Goal: Navigation & Orientation: Find specific page/section

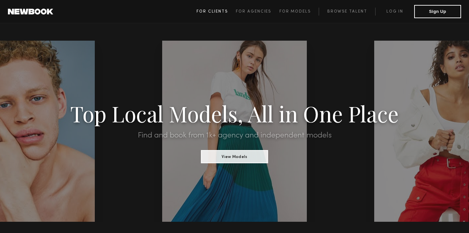
click at [216, 11] on span "For Clients" at bounding box center [212, 12] width 31 height 4
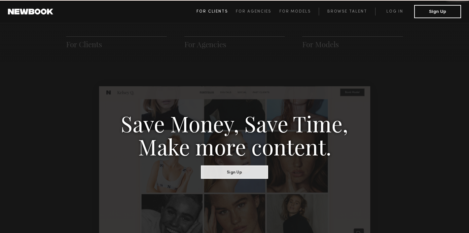
scroll to position [330, 0]
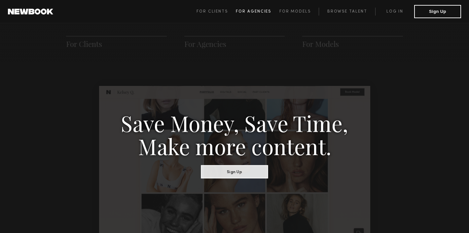
click at [249, 10] on span "For Agencies" at bounding box center [253, 12] width 35 height 4
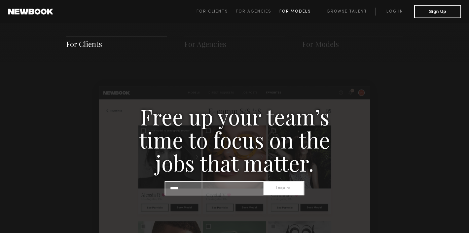
click at [295, 10] on span "For Models" at bounding box center [295, 12] width 31 height 4
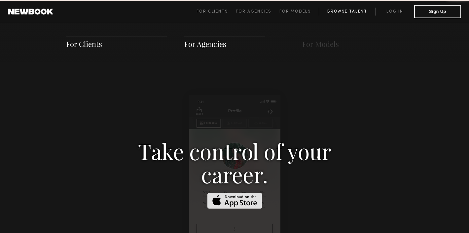
scroll to position [951, 0]
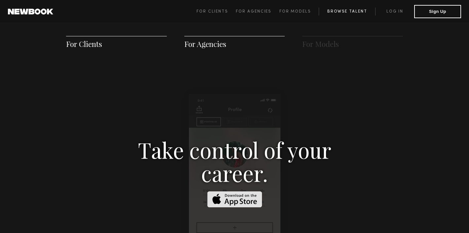
click at [342, 12] on link "Browse Talent" at bounding box center [347, 12] width 57 height 8
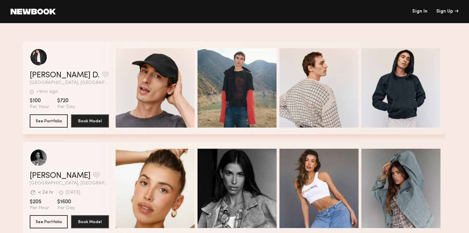
click at [25, 10] on link at bounding box center [33, 12] width 45 height 6
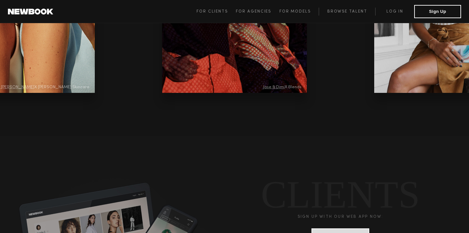
scroll to position [1839, 0]
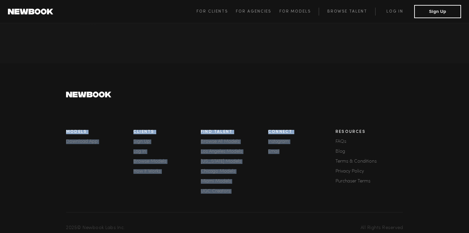
drag, startPoint x: 309, startPoint y: 193, endPoint x: 286, endPoint y: 97, distance: 98.4
click at [286, 97] on div "Models Download App Clients Sign Up Log In Browse Models How It Works Find Tale…" at bounding box center [234, 161] width 337 height 139
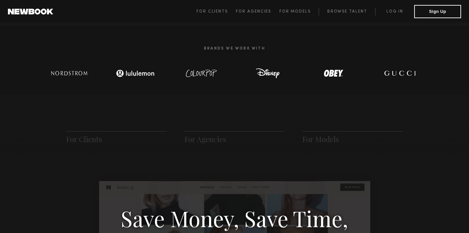
scroll to position [219, 0]
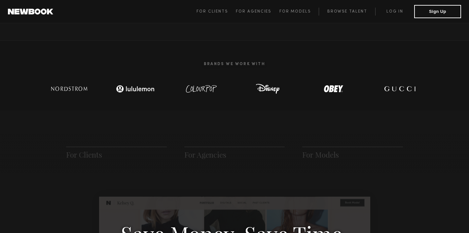
click at [31, 14] on link at bounding box center [30, 12] width 45 height 6
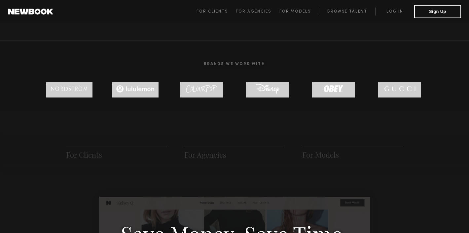
drag, startPoint x: 31, startPoint y: 84, endPoint x: 462, endPoint y: 93, distance: 431.1
click at [462, 93] on section "Brands We Work With" at bounding box center [234, 75] width 469 height 70
copy div
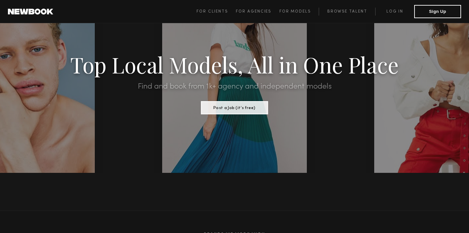
scroll to position [0, 0]
